Goal: Obtain resource: Obtain resource

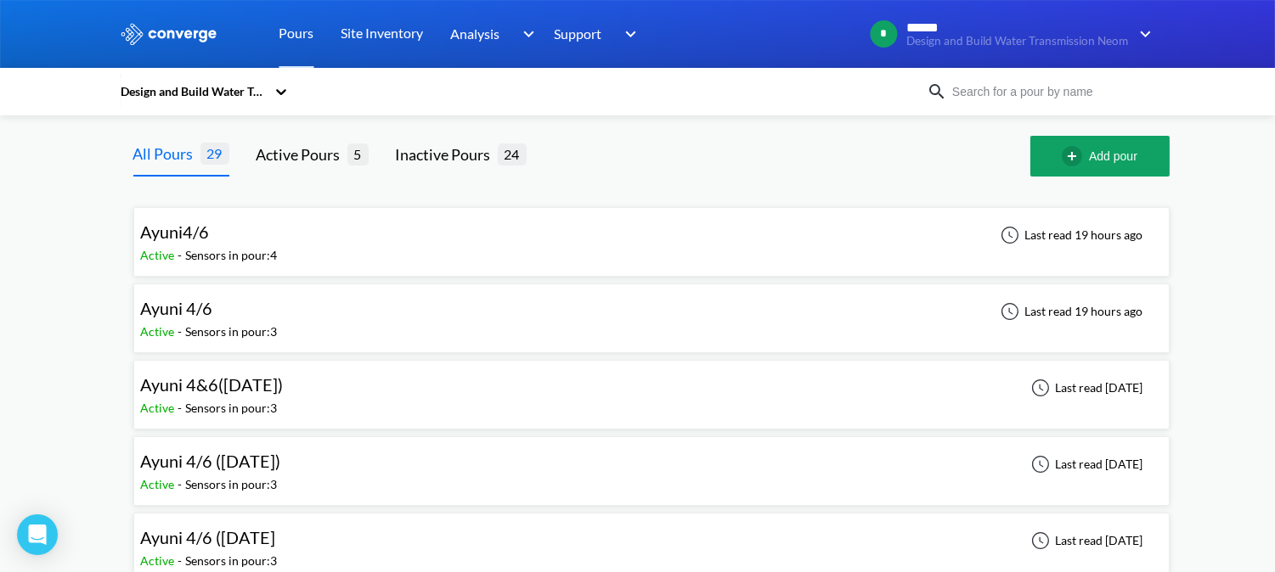
click at [321, 318] on div "Ayuni 4/6 Active - Sensors in pour: 3 Last read 19 hours ago" at bounding box center [651, 318] width 1021 height 54
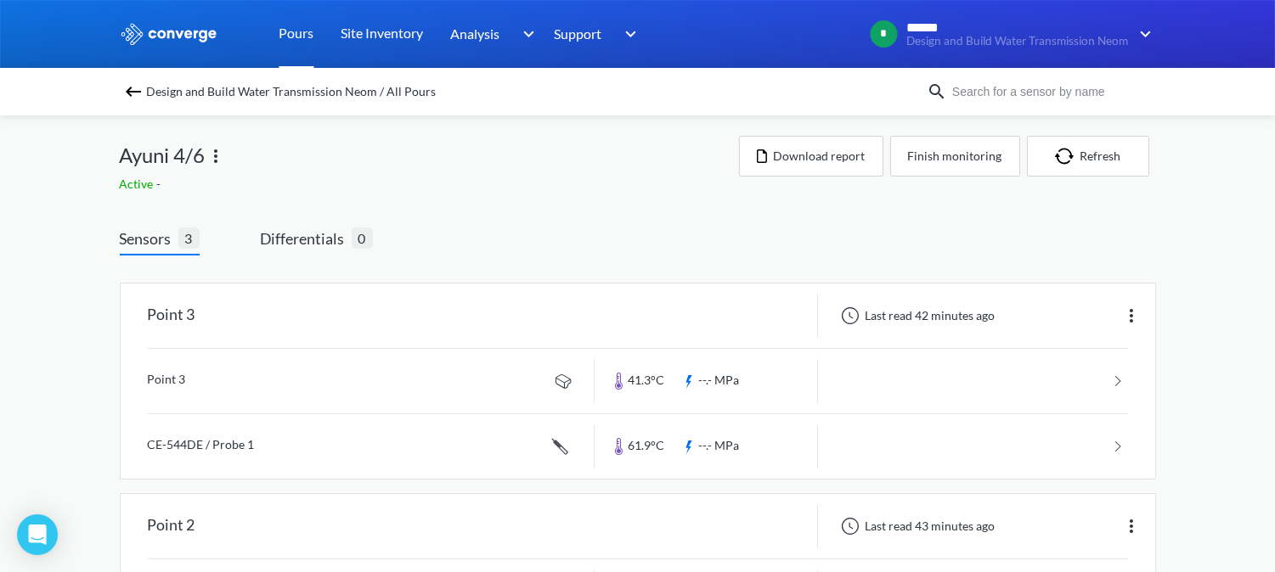
click at [291, 38] on link "Pours" at bounding box center [296, 34] width 35 height 68
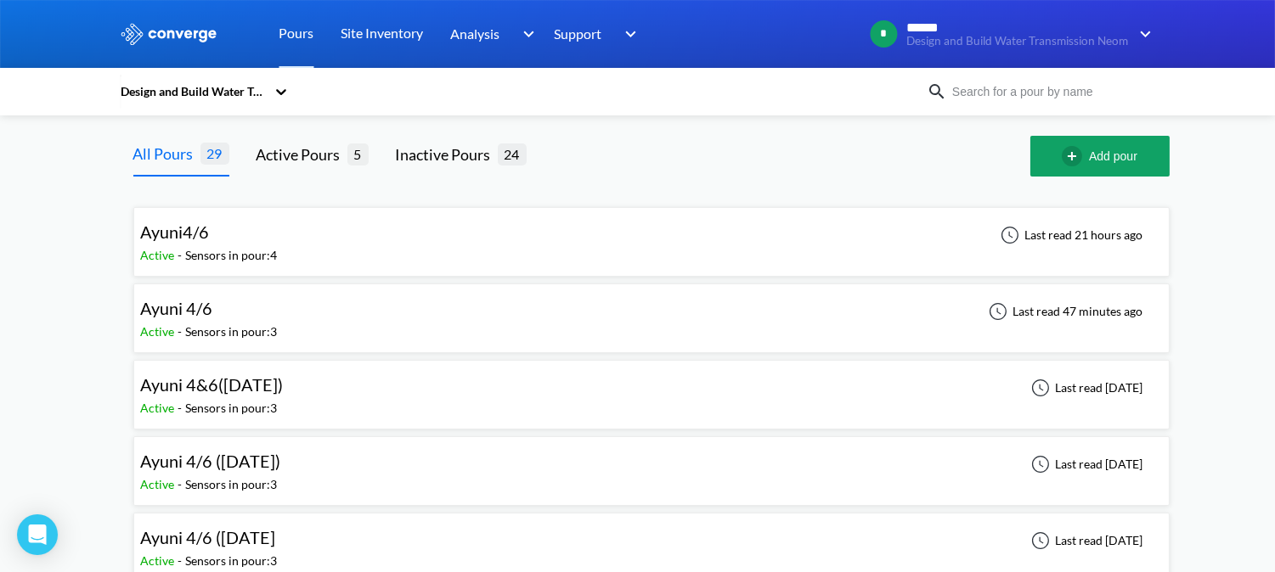
click at [200, 327] on div "Sensors in pour: 3" at bounding box center [232, 332] width 92 height 19
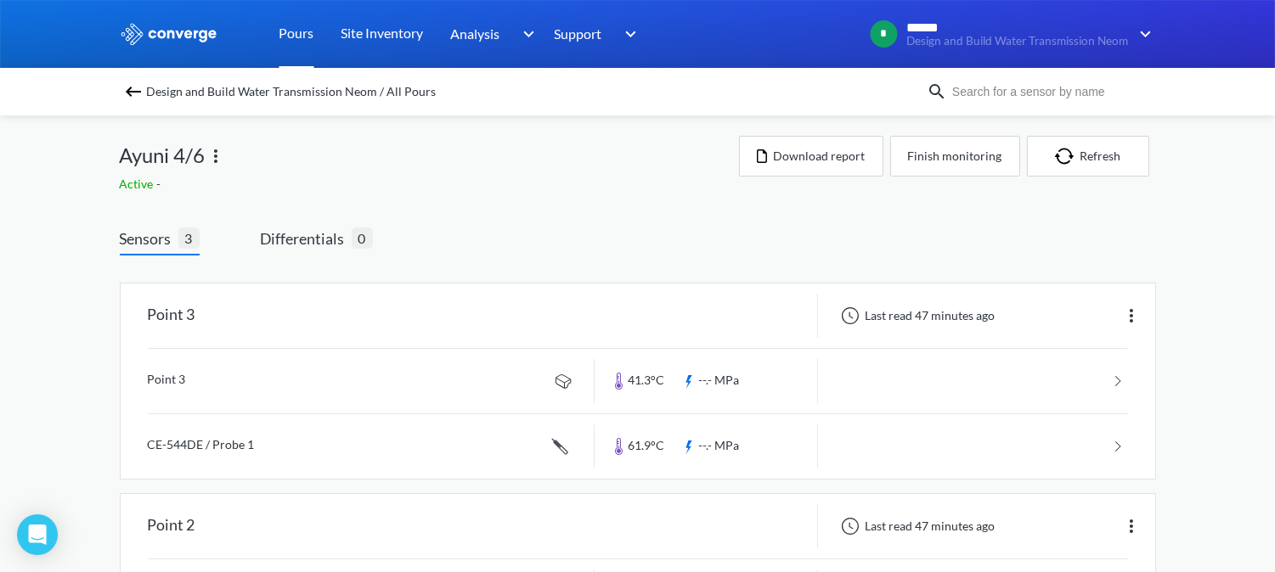
click at [279, 31] on link "Pours" at bounding box center [296, 34] width 35 height 68
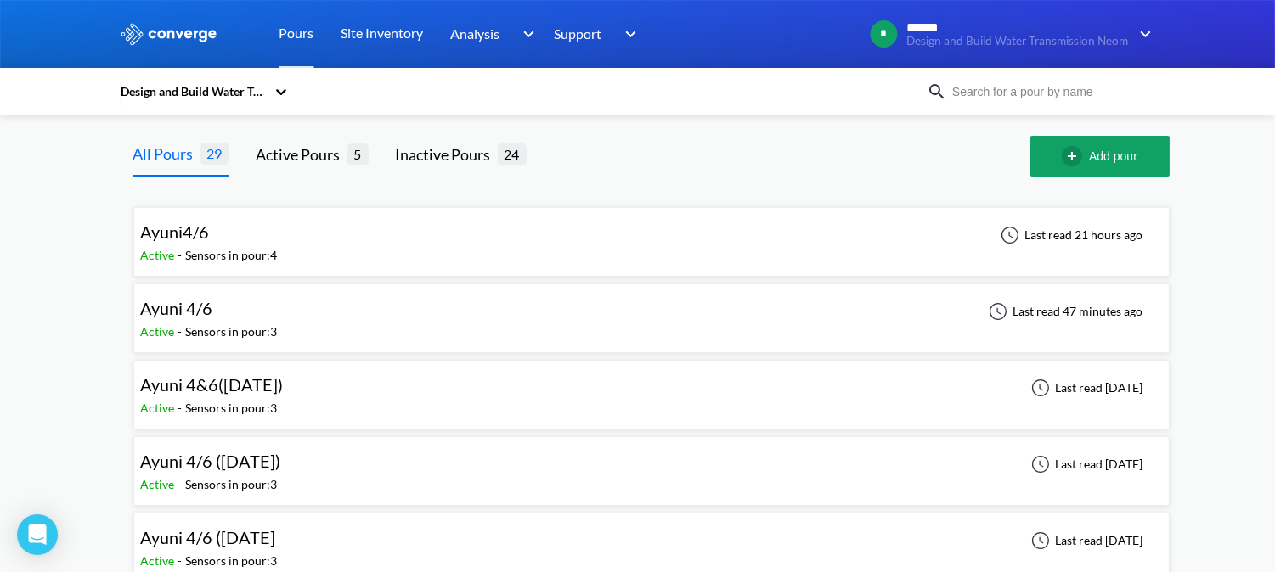
click at [319, 399] on div "Ayuni 4&6([DATE]) Active - Sensors in pour: 3 Last read [DATE]" at bounding box center [651, 395] width 1021 height 54
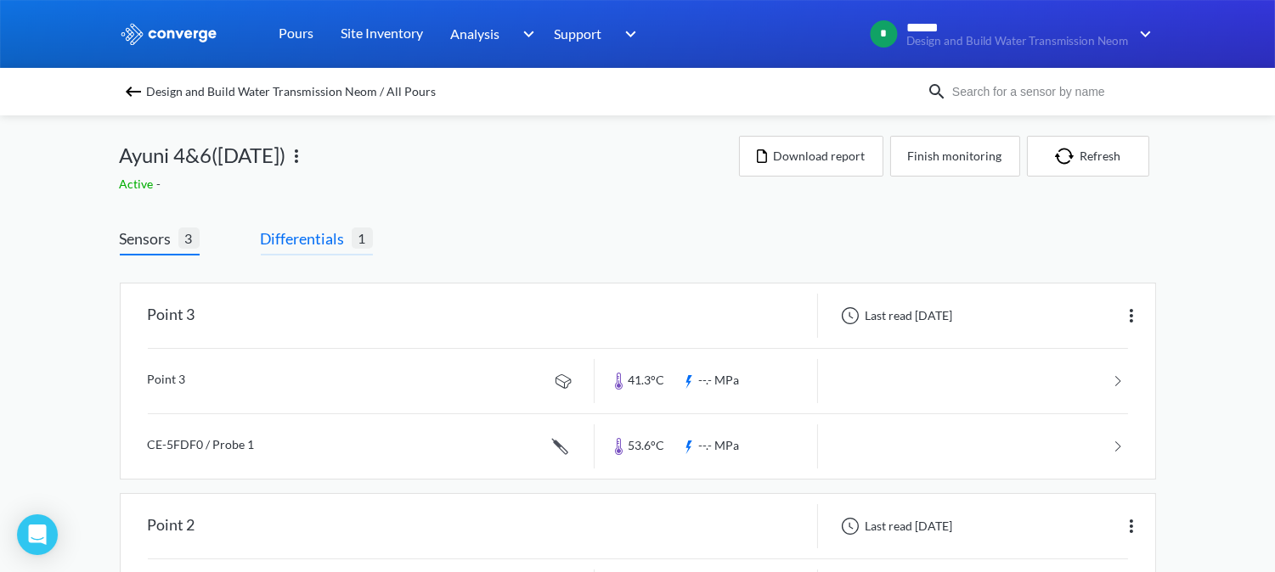
click at [325, 240] on span "Differentials" at bounding box center [306, 239] width 91 height 24
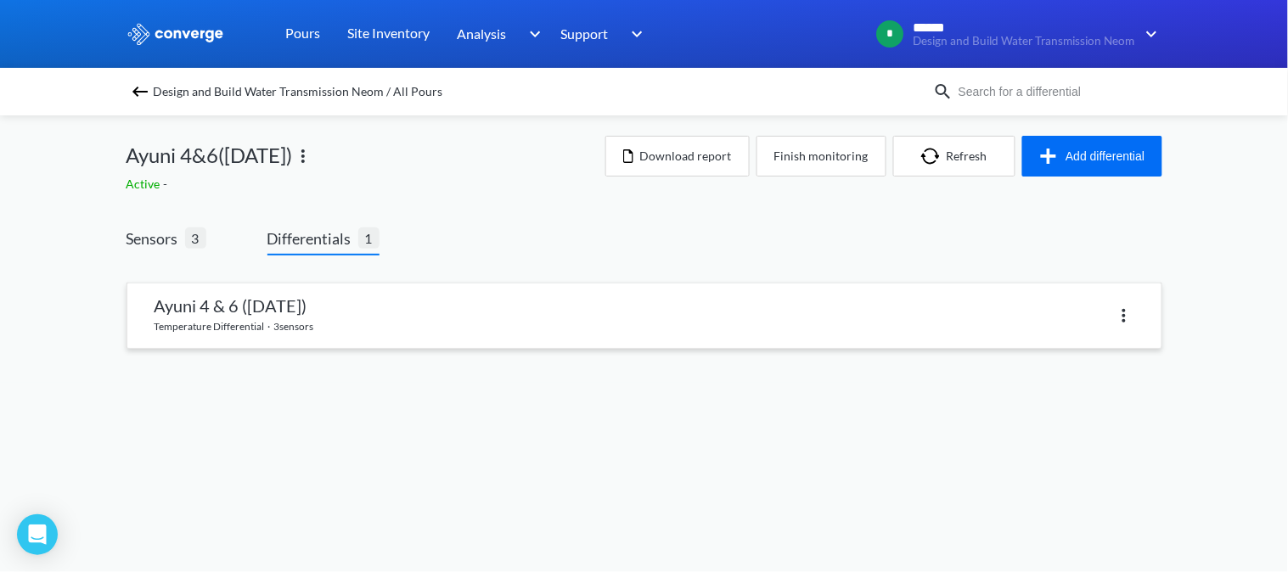
click at [353, 325] on link at bounding box center [644, 316] width 1034 height 65
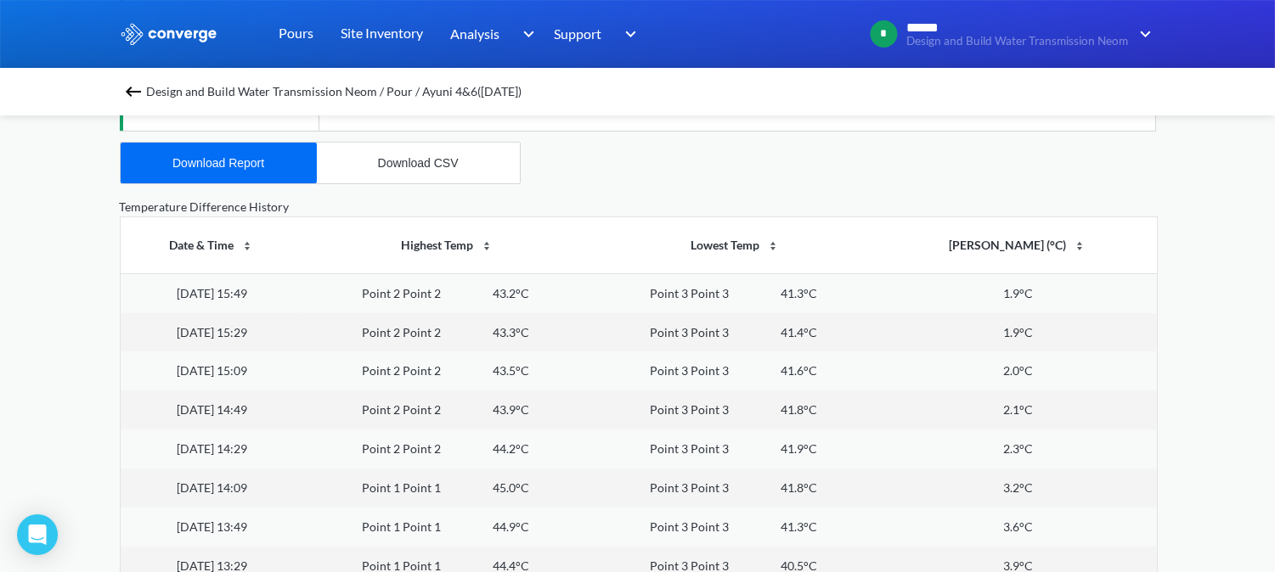
scroll to position [566, 0]
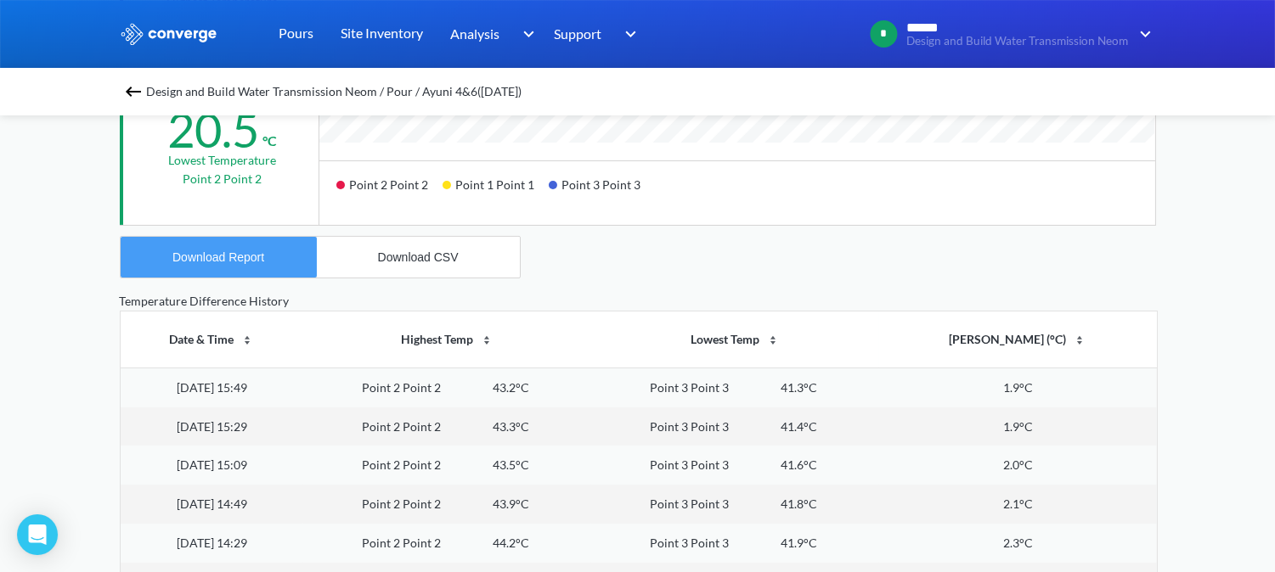
click at [251, 268] on button "Download Report" at bounding box center [219, 257] width 196 height 41
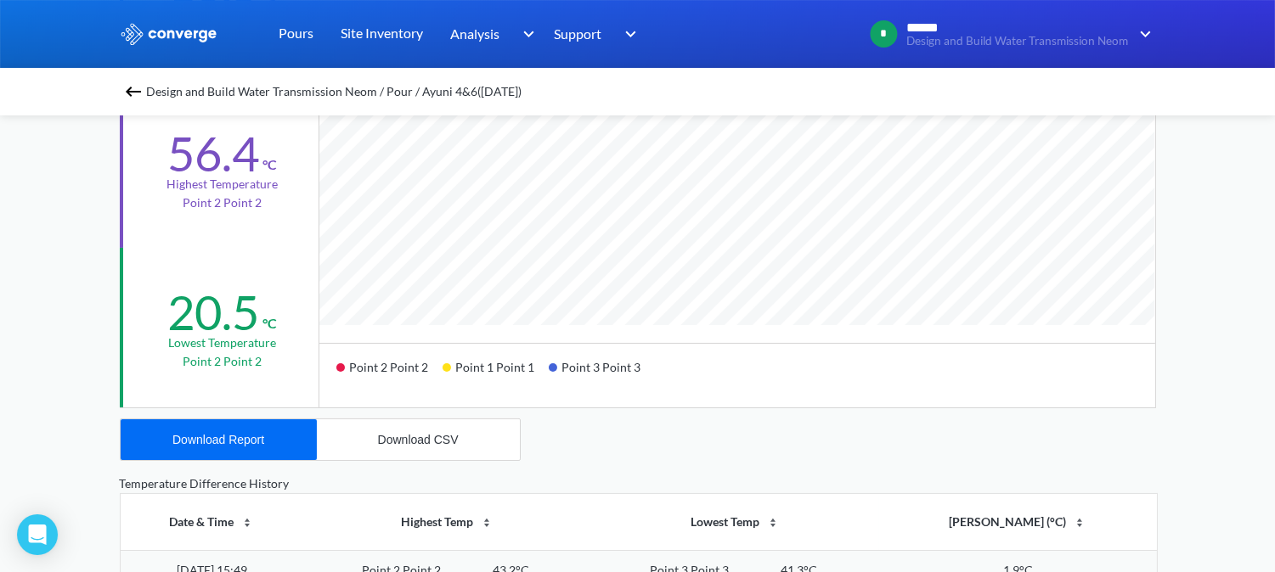
scroll to position [0, 0]
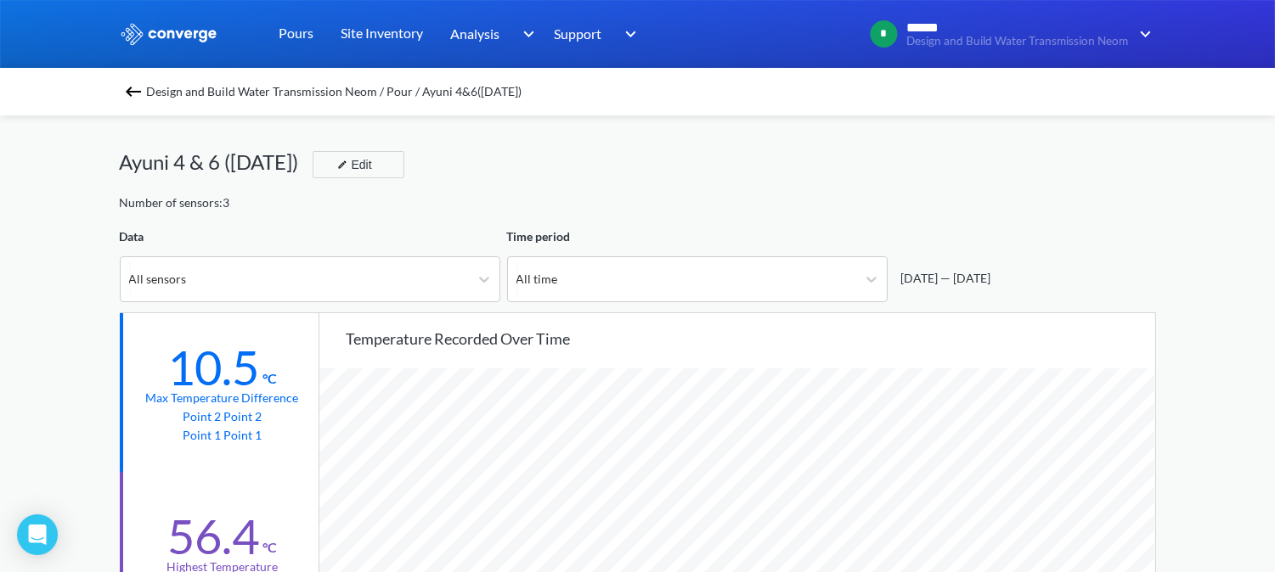
click at [172, 30] on img at bounding box center [169, 34] width 99 height 22
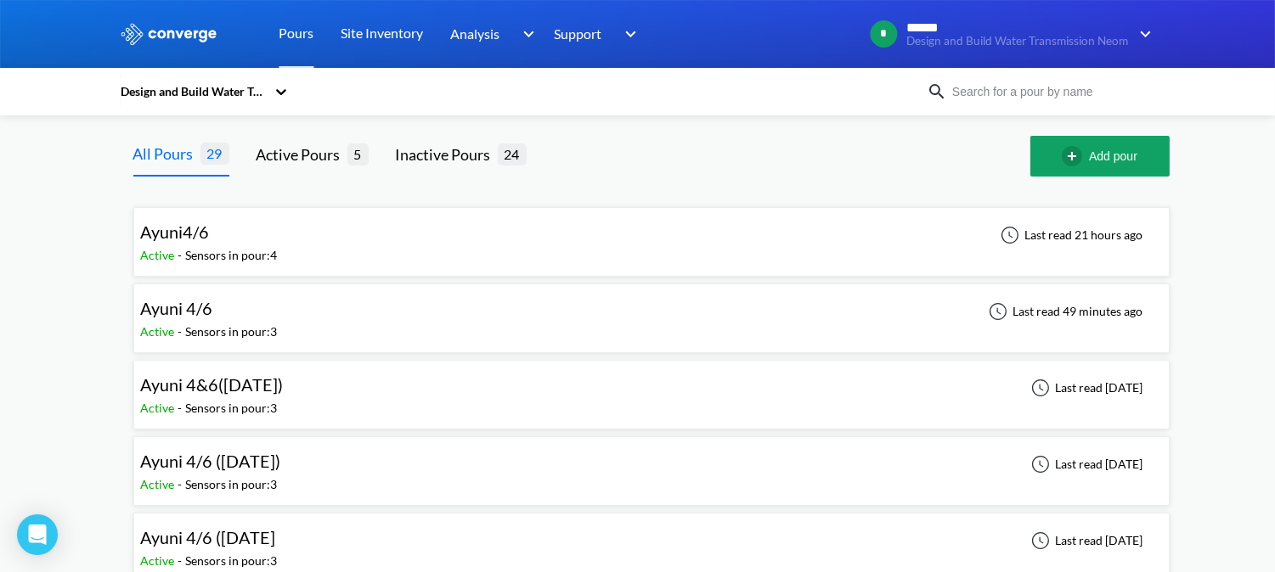
click at [349, 255] on div "Ayuni4/6 Active - Sensors in pour: 4 Last read 21 hours ago" at bounding box center [651, 242] width 1021 height 54
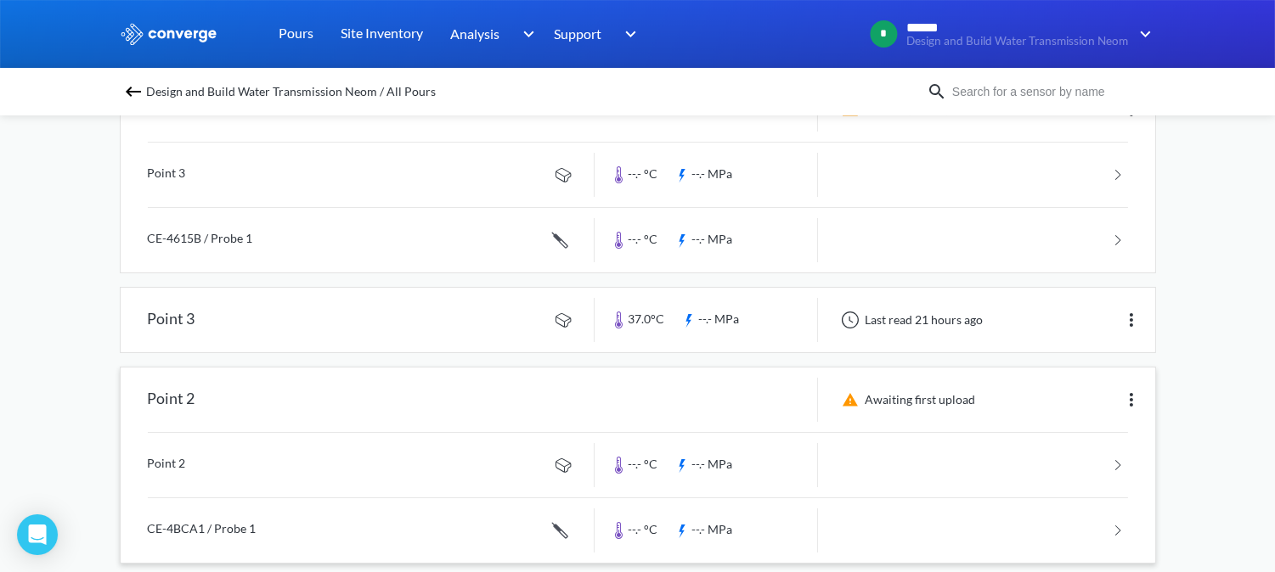
scroll to position [159, 0]
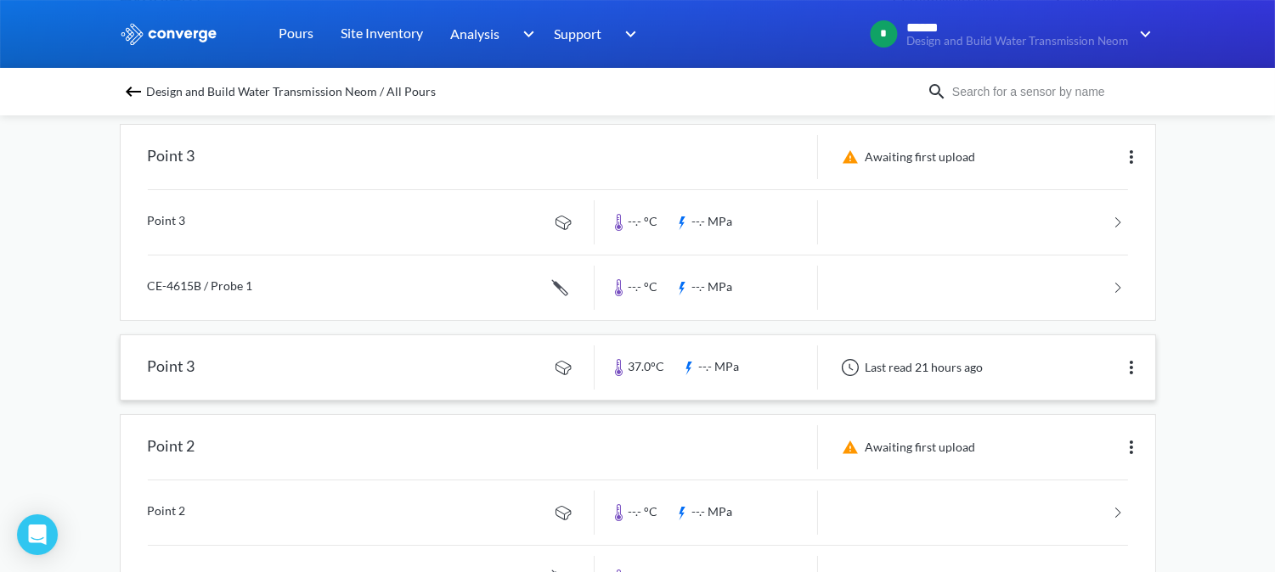
click at [1136, 365] on img at bounding box center [1131, 368] width 20 height 20
click at [1196, 292] on div "MENU Design and Build Water Transmission Neom Pours Site Inventory Analysis BIM…" at bounding box center [637, 348] width 1275 height 1015
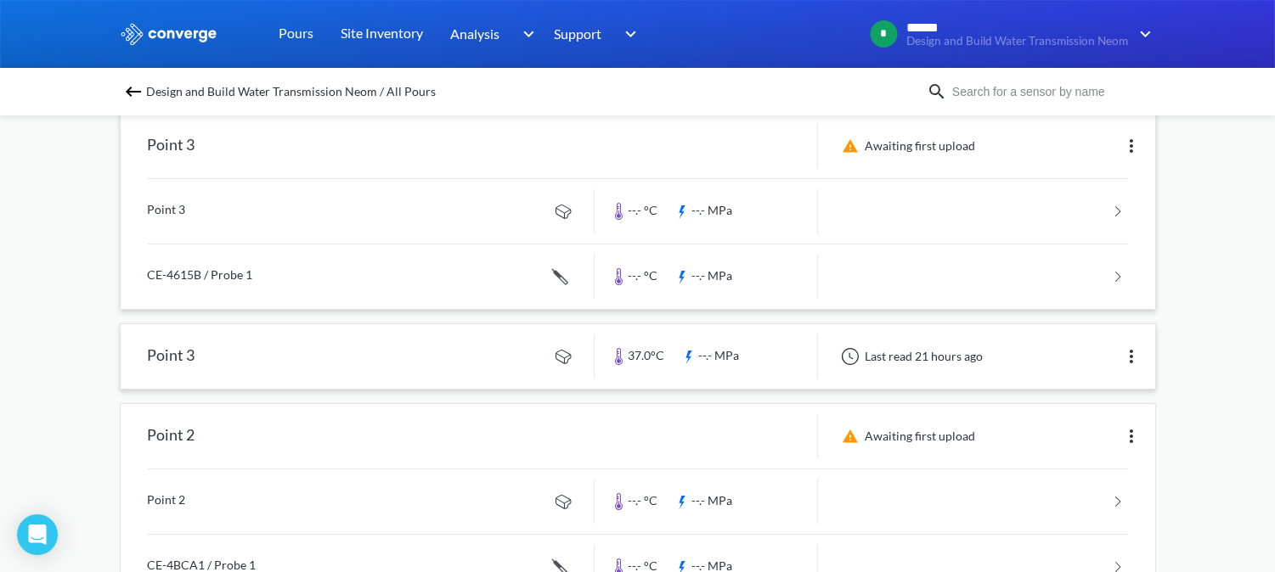
scroll to position [189, 0]
